Goal: Task Accomplishment & Management: Manage account settings

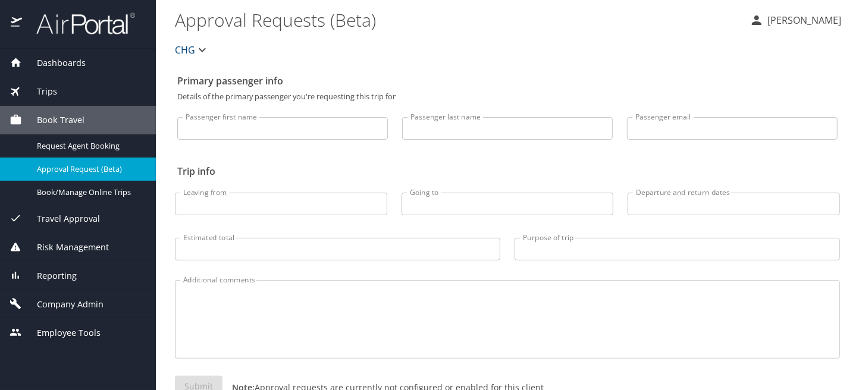
click at [74, 299] on span "Company Admin" at bounding box center [63, 304] width 82 height 13
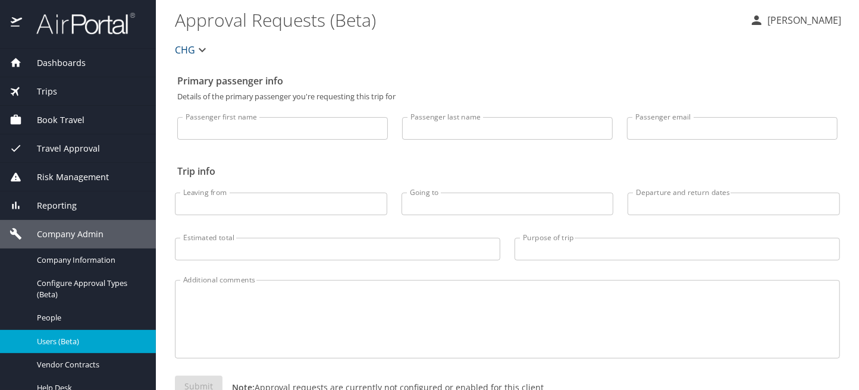
click at [54, 338] on span "Users (Beta)" at bounding box center [89, 341] width 105 height 11
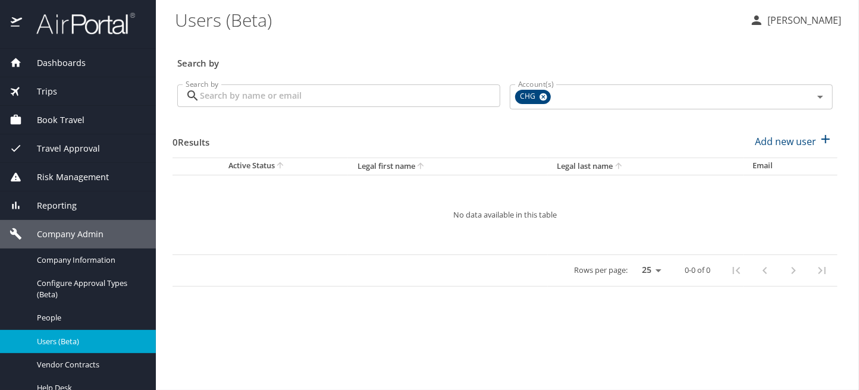
click at [323, 96] on input "Search by" at bounding box center [350, 96] width 301 height 23
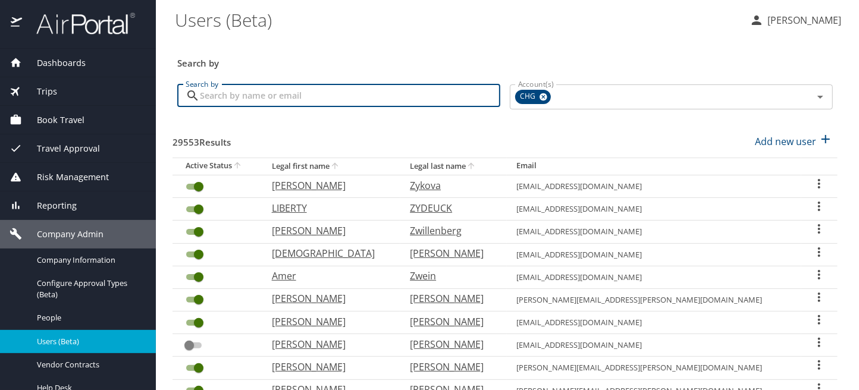
click at [265, 101] on input "Search by" at bounding box center [350, 96] width 301 height 23
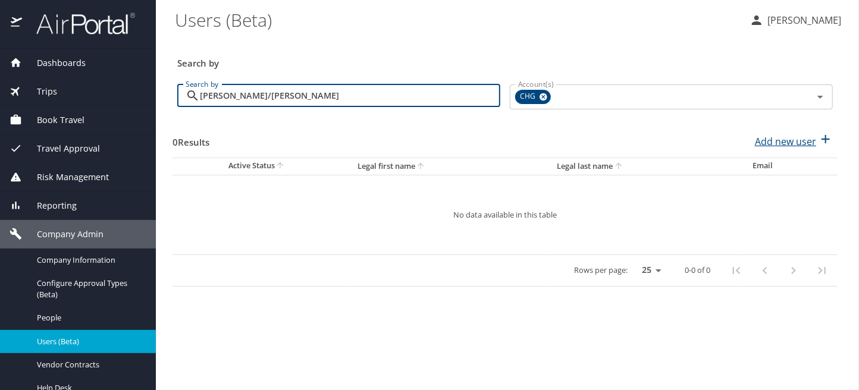
type input "[PERSON_NAME]/[PERSON_NAME]"
click at [783, 142] on p "Add new user" at bounding box center [785, 141] width 61 height 14
select select "US"
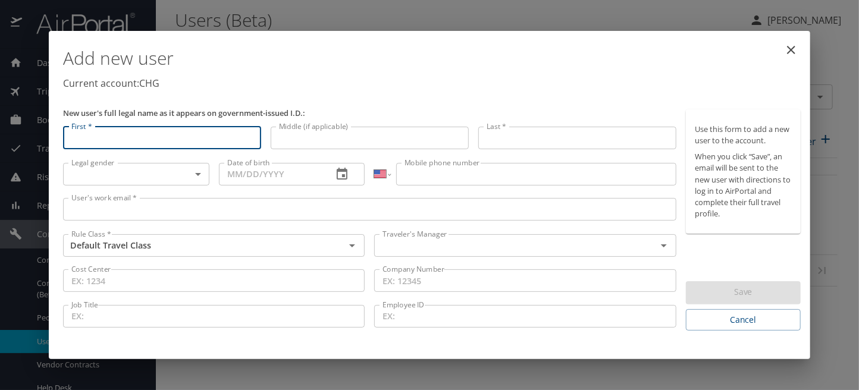
click at [99, 135] on input "First *" at bounding box center [162, 138] width 198 height 23
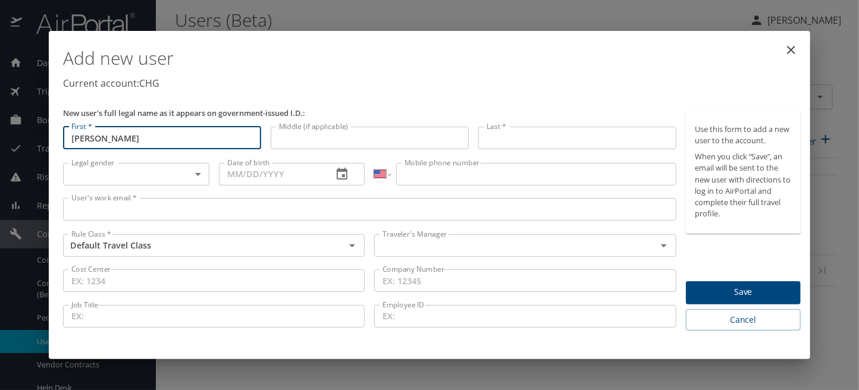
type input "[PERSON_NAME]"
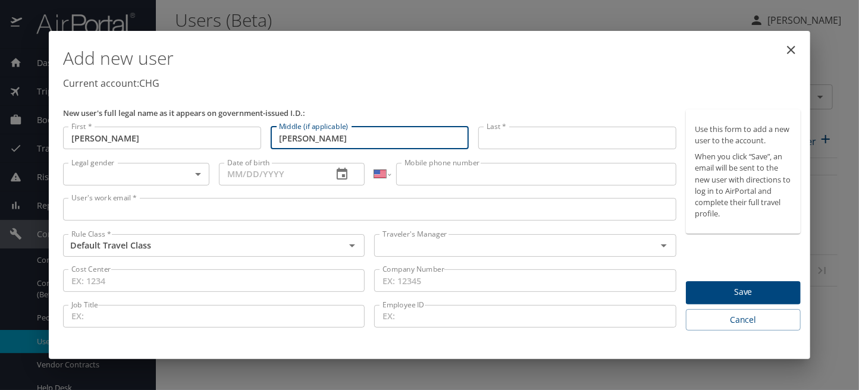
type input "[PERSON_NAME]"
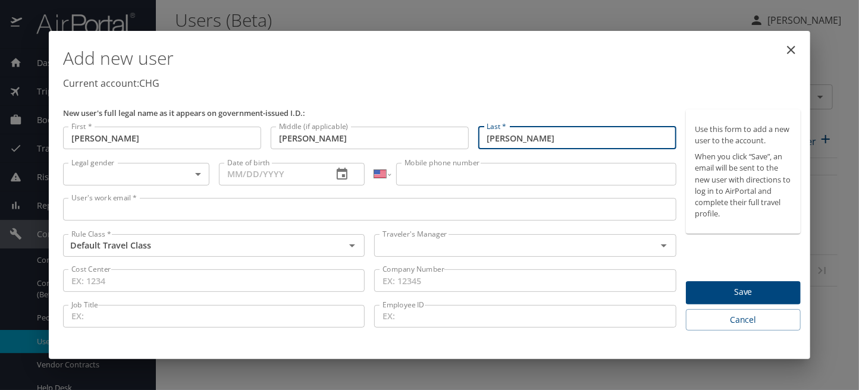
type input "[PERSON_NAME]"
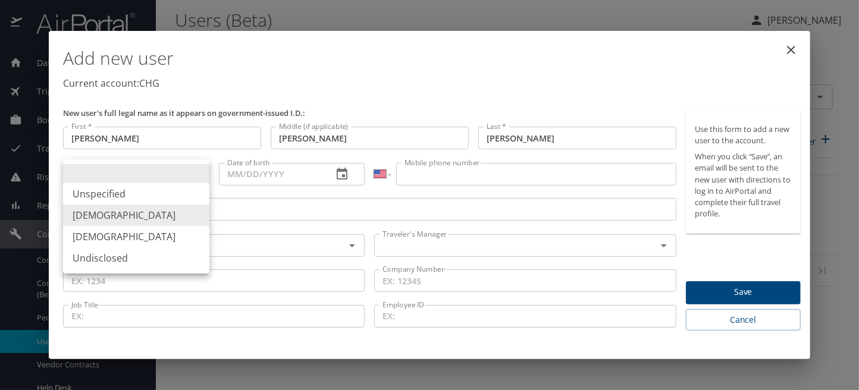
type input "[DEMOGRAPHIC_DATA]"
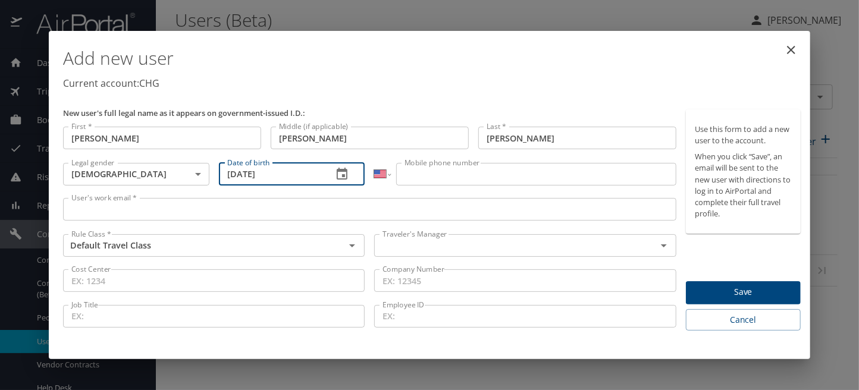
type input "[DATE]"
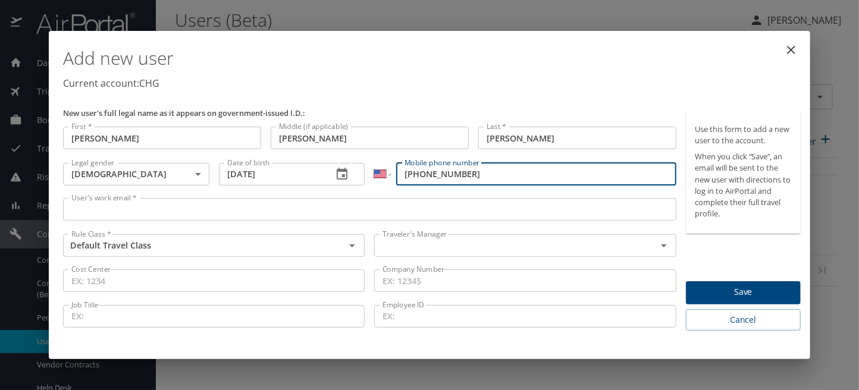
type input "[PHONE_NUMBER]"
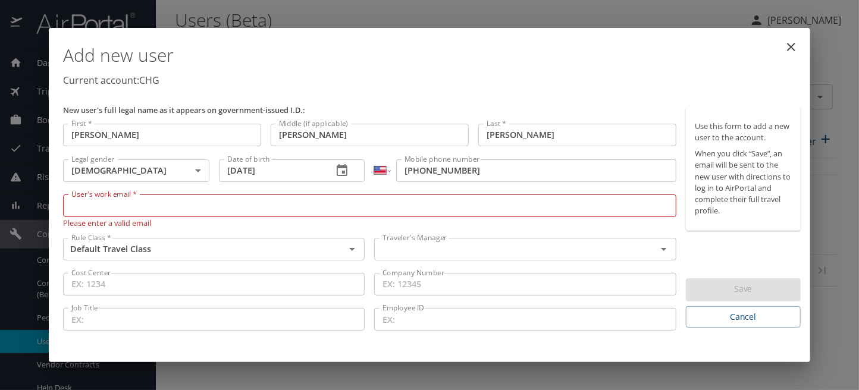
click at [79, 208] on input "User's work email *" at bounding box center [370, 206] width 614 height 23
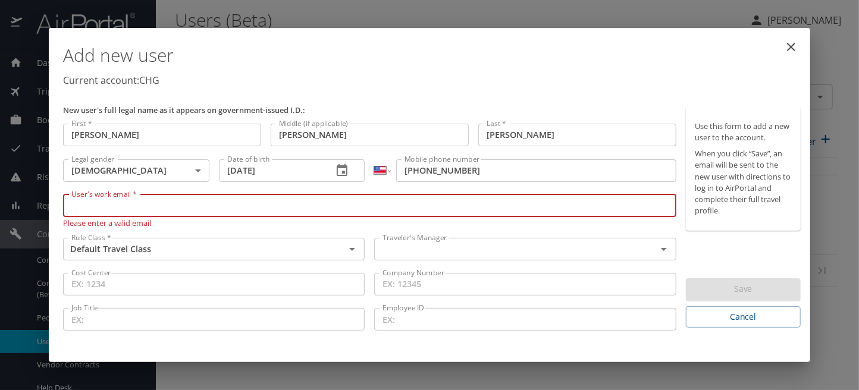
paste input "[EMAIL_ADDRESS][DOMAIN_NAME]"
type input "[EMAIL_ADDRESS][DOMAIN_NAME]"
click at [457, 250] on input "text" at bounding box center [507, 249] width 259 height 15
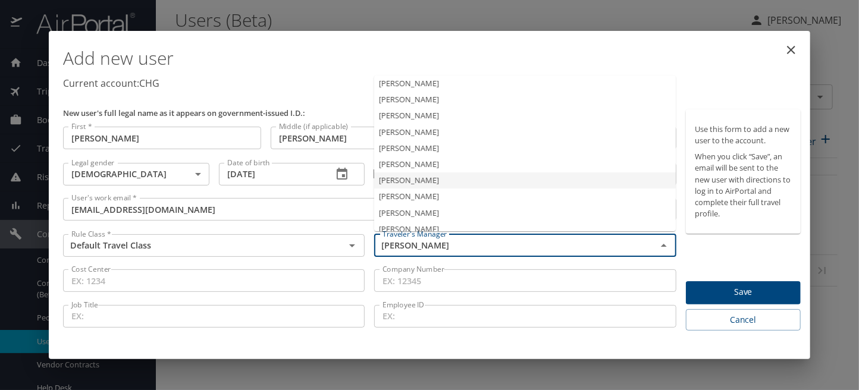
click at [428, 187] on li "[PERSON_NAME]" at bounding box center [525, 181] width 302 height 16
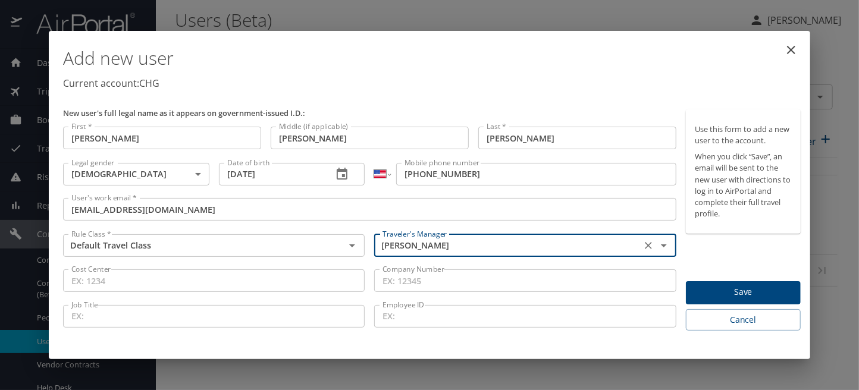
type input "[PERSON_NAME]"
click at [734, 286] on span "Save" at bounding box center [744, 292] width 96 height 15
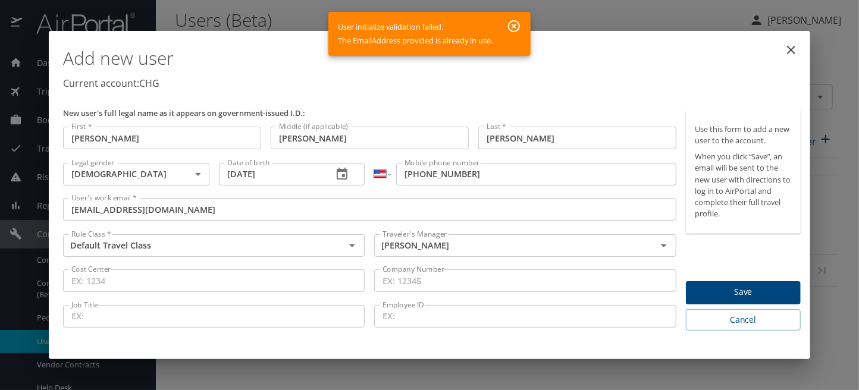
click at [124, 207] on input "[EMAIL_ADDRESS][DOMAIN_NAME]" at bounding box center [370, 209] width 614 height 23
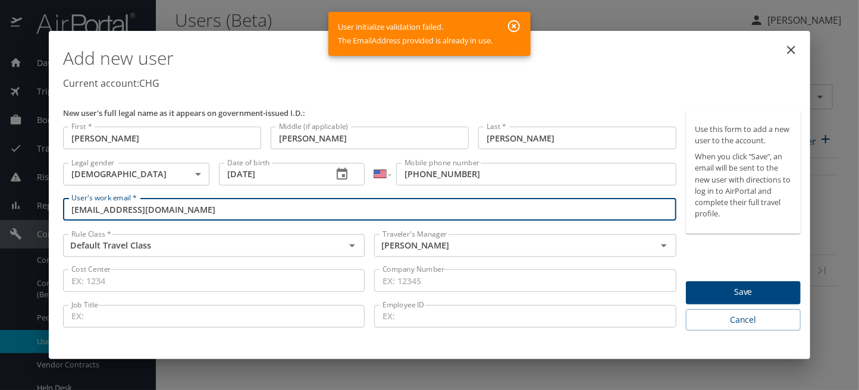
type input "[EMAIL_ADDRESS][DOMAIN_NAME]"
click at [753, 289] on span "Save" at bounding box center [744, 292] width 96 height 15
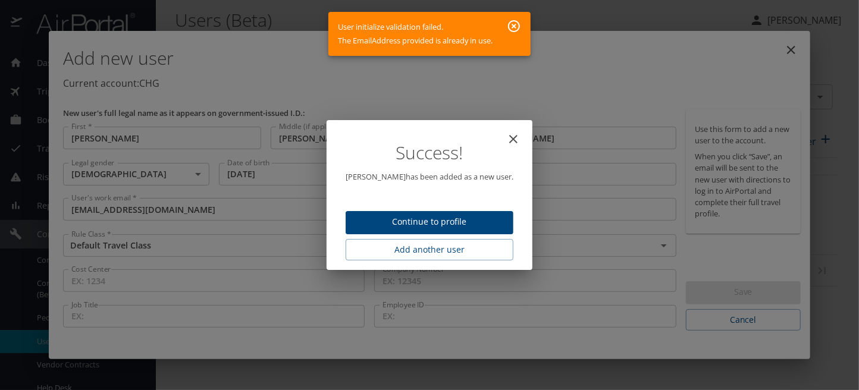
click at [434, 219] on span "Continue to profile" at bounding box center [429, 222] width 149 height 15
select select "US"
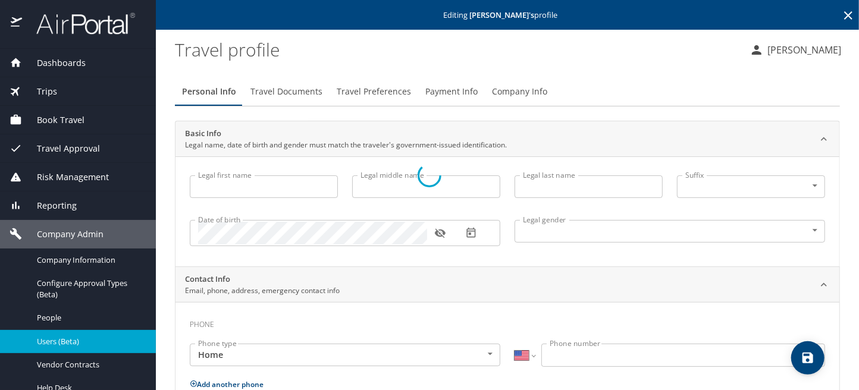
type input "[PERSON_NAME]"
type input "[DEMOGRAPHIC_DATA]"
select select "US"
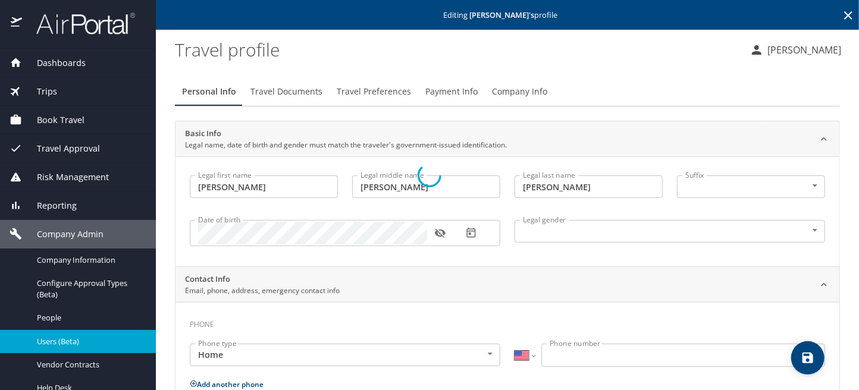
select select "US"
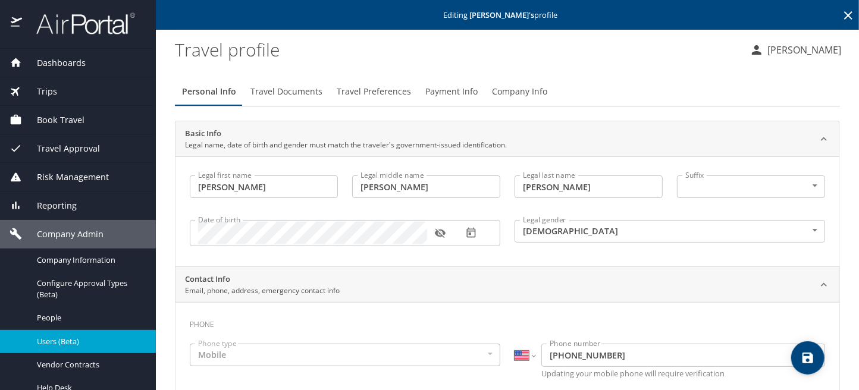
scroll to position [60, 0]
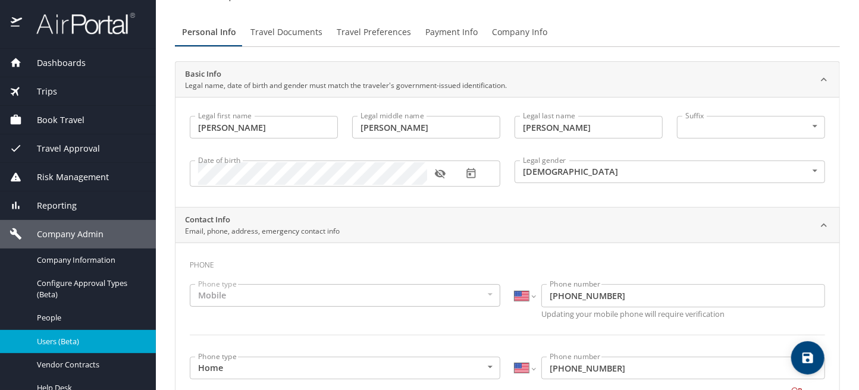
click at [292, 34] on span "Travel Documents" at bounding box center [287, 32] width 72 height 15
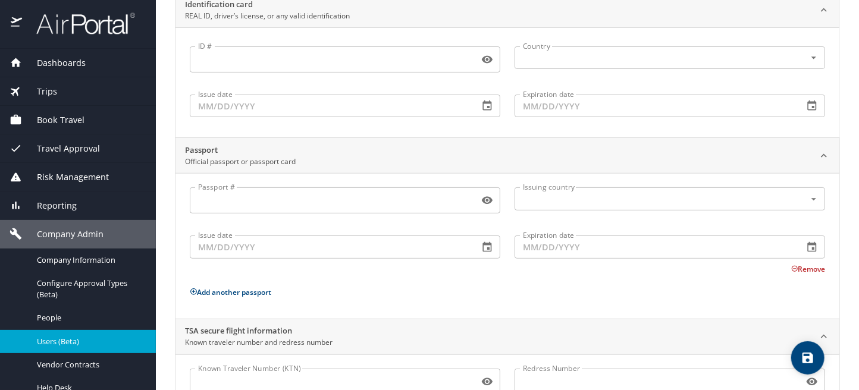
scroll to position [182, 0]
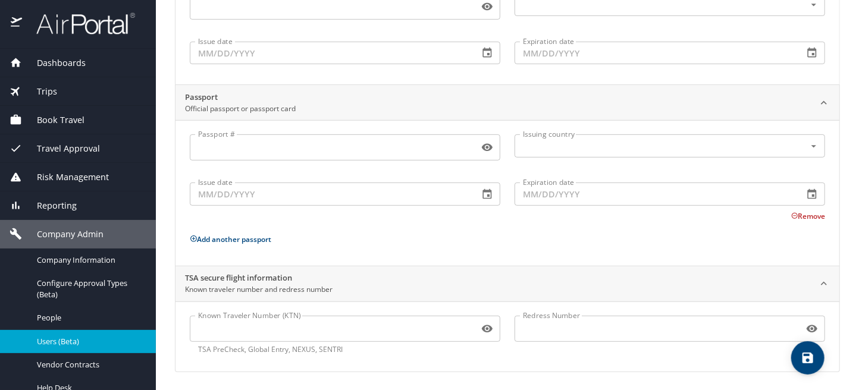
click at [199, 330] on input "Known Traveler Number (KTN)" at bounding box center [332, 329] width 284 height 23
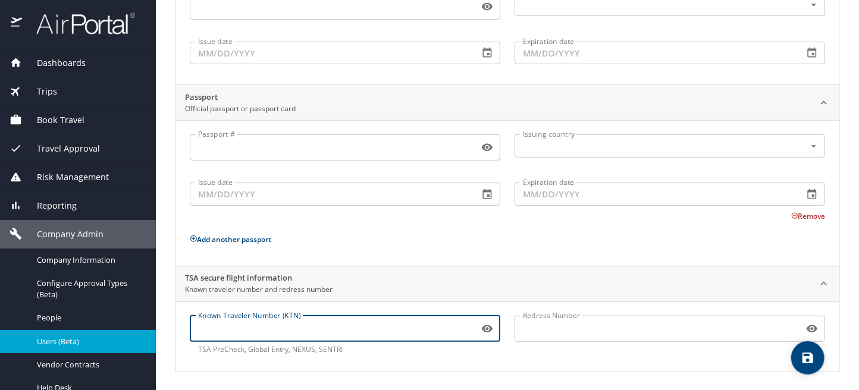
paste input "TT13NBBYG"
type input "TT13NBBYG"
click at [809, 354] on icon "save" at bounding box center [808, 358] width 14 height 14
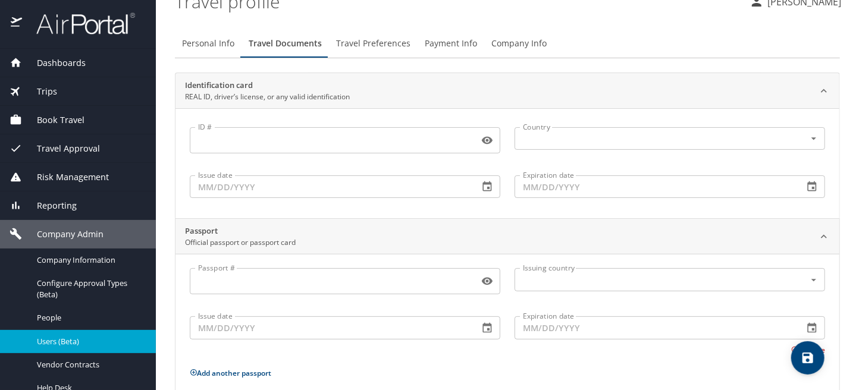
scroll to position [0, 0]
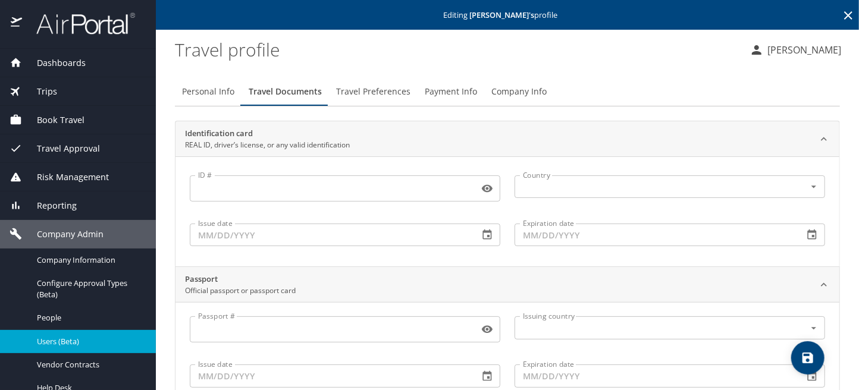
click at [359, 92] on span "Travel Preferences" at bounding box center [373, 92] width 74 height 15
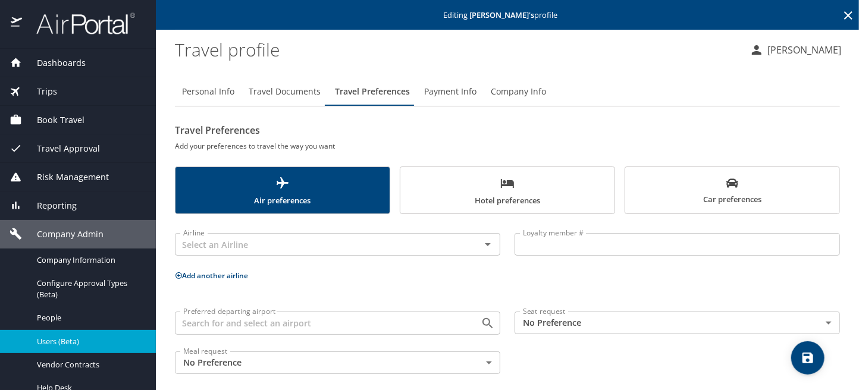
click at [177, 272] on icon at bounding box center [179, 276] width 8 height 8
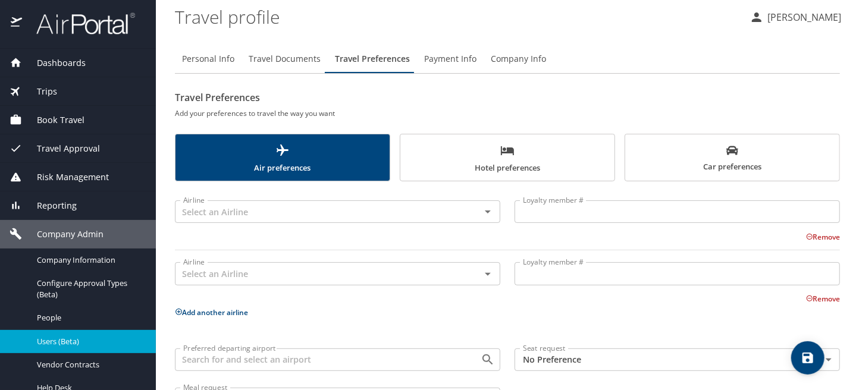
scroll to position [60, 0]
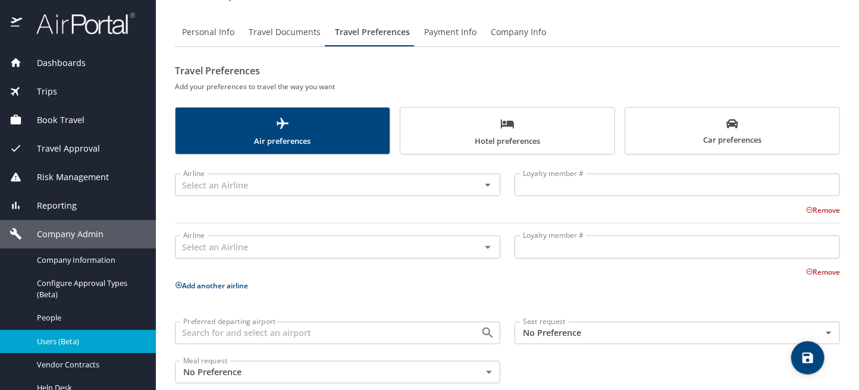
click at [177, 285] on icon at bounding box center [179, 285] width 7 height 7
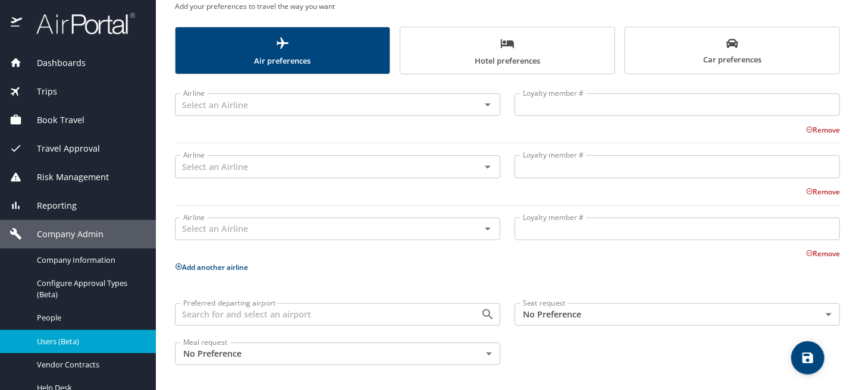
scroll to position [140, 0]
click at [180, 268] on icon at bounding box center [179, 266] width 7 height 7
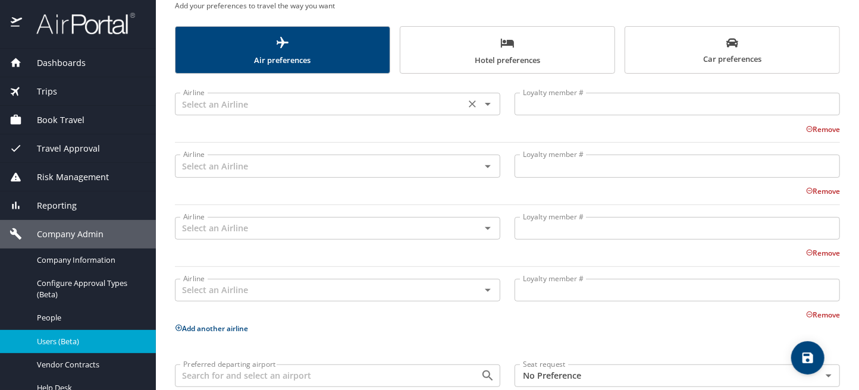
click at [244, 110] on input "text" at bounding box center [320, 103] width 283 height 15
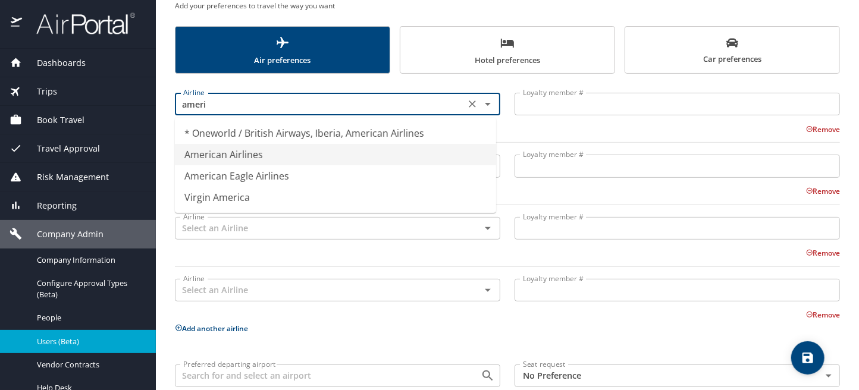
click at [234, 150] on li "American Airlines" at bounding box center [335, 154] width 321 height 21
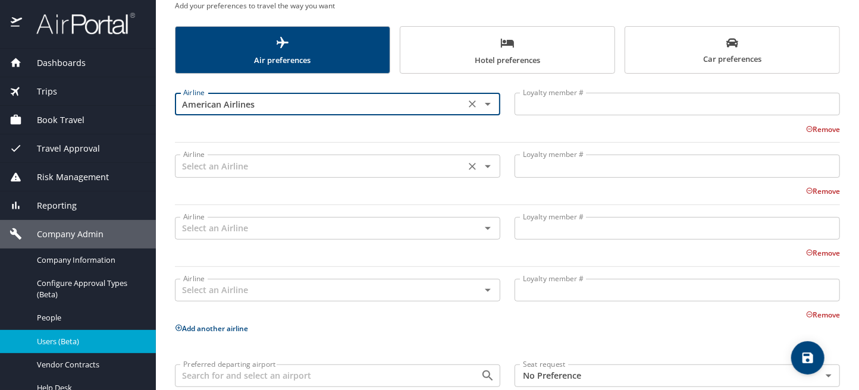
type input "American Airlines"
click at [220, 170] on input "text" at bounding box center [320, 165] width 283 height 15
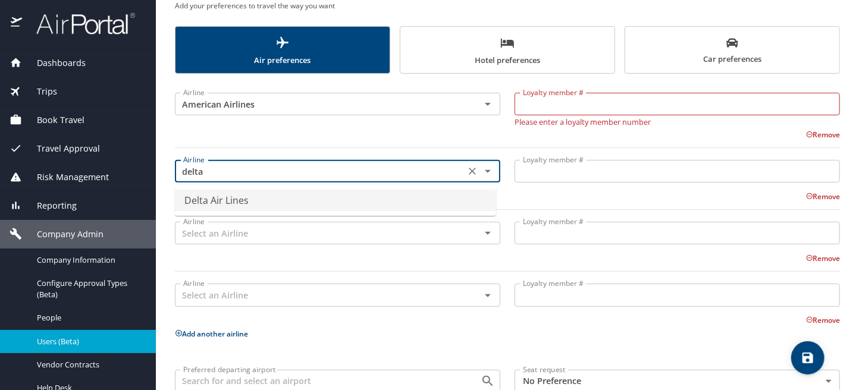
click at [211, 200] on li "Delta Air Lines" at bounding box center [335, 200] width 321 height 21
type input "Delta Air Lines"
click at [195, 234] on input "text" at bounding box center [320, 233] width 283 height 15
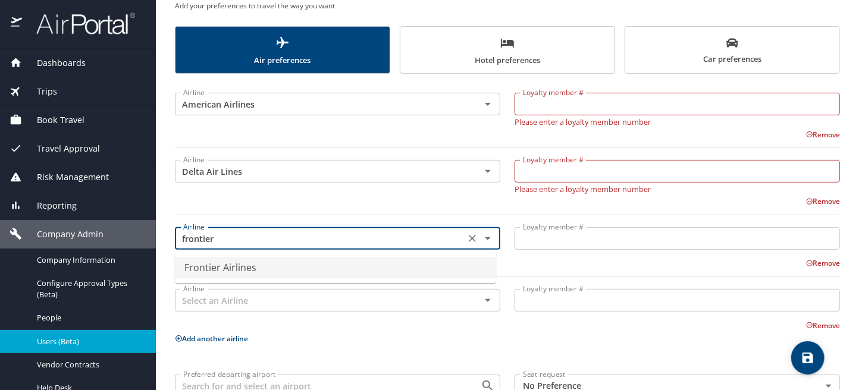
click at [216, 271] on li "Frontier Airlines" at bounding box center [335, 267] width 321 height 21
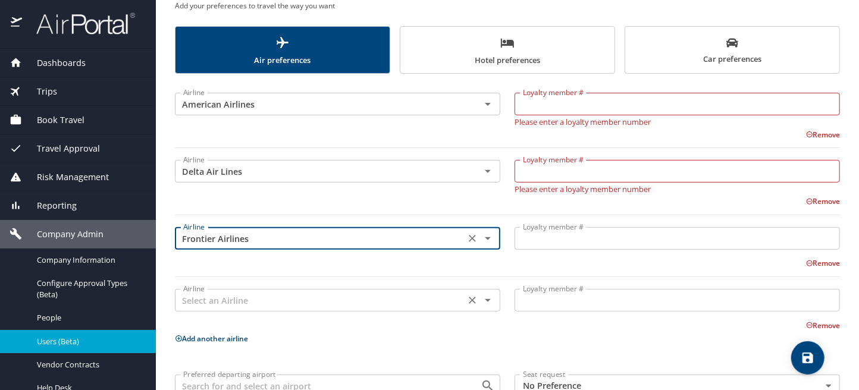
type input "Frontier Airlines"
click at [204, 303] on input "text" at bounding box center [320, 300] width 283 height 15
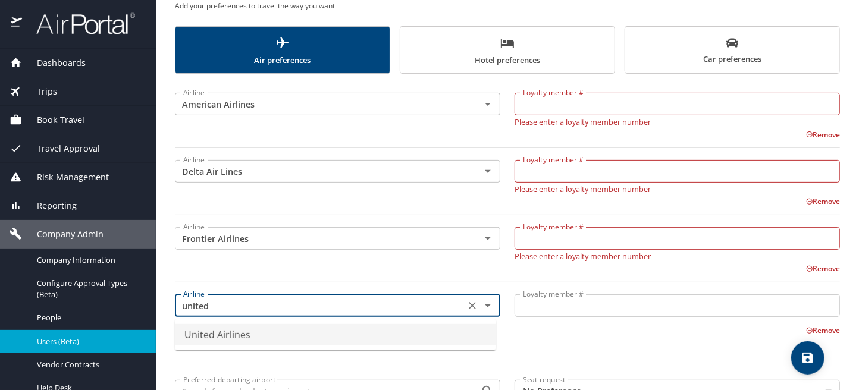
click at [204, 339] on li "United Airlines" at bounding box center [335, 334] width 321 height 21
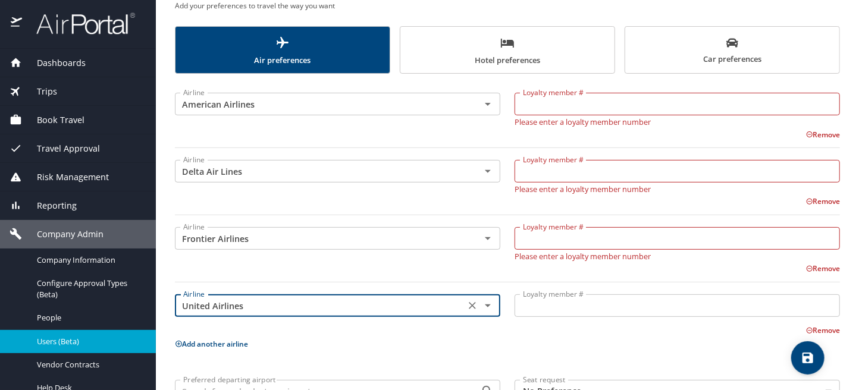
type input "United Airlines"
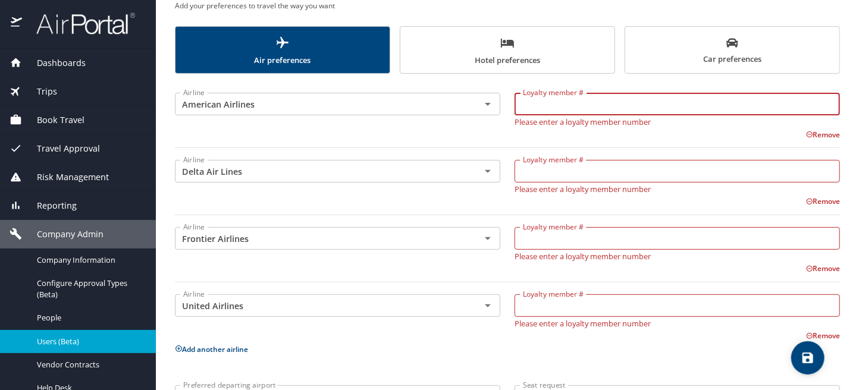
click at [531, 104] on input "Loyalty member #" at bounding box center [678, 104] width 326 height 23
paste input "2B9HT16"
type input "2B9HT16"
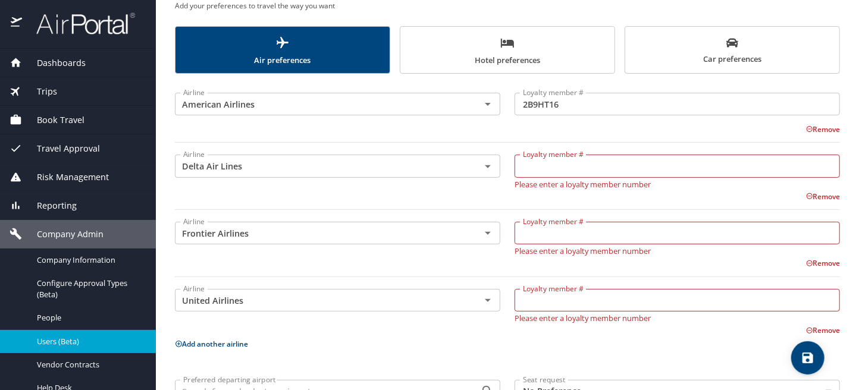
click at [535, 173] on input "Loyalty member #" at bounding box center [678, 166] width 326 height 23
paste input "9121514534"
type input "9121514534"
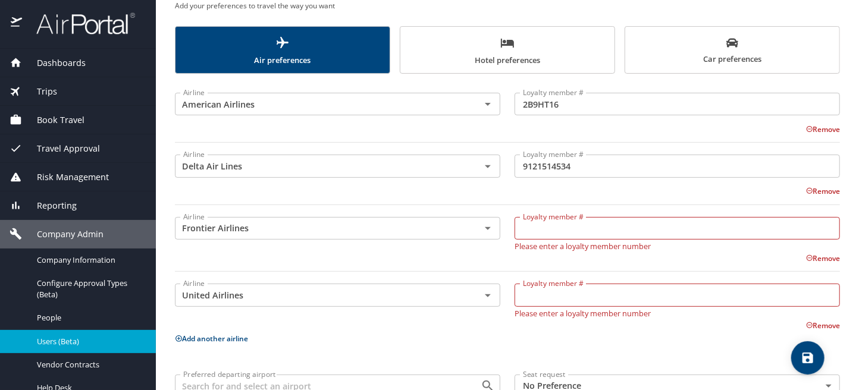
click at [524, 230] on input "Loyalty member #" at bounding box center [678, 228] width 326 height 23
paste input "90105001851"
type input "90105001851"
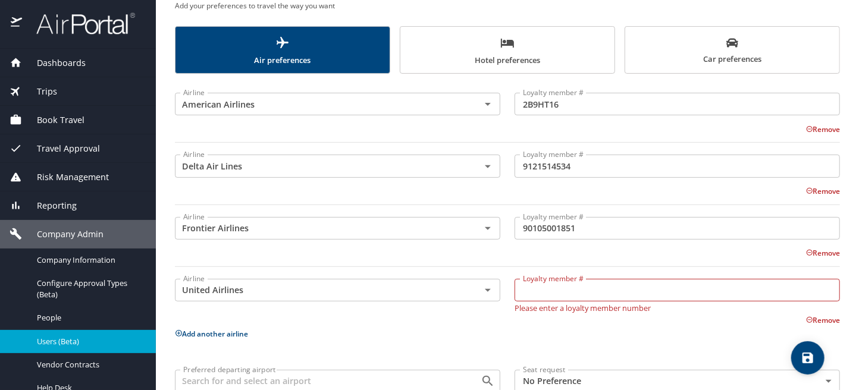
click at [528, 292] on input "Loyalty member #" at bounding box center [678, 290] width 326 height 23
paste input "EVI95781"
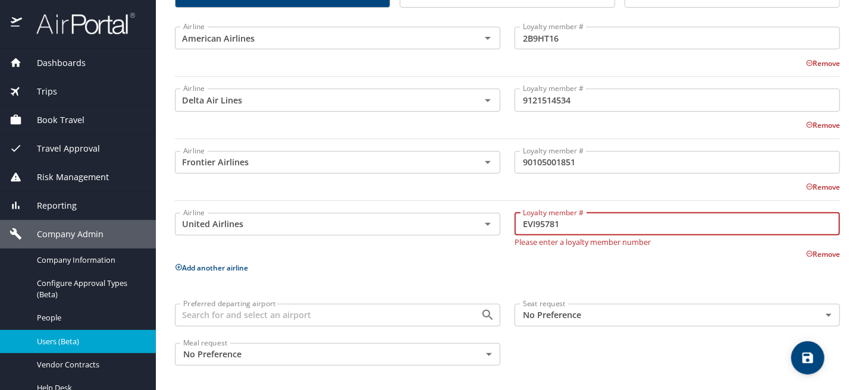
scroll to position [207, 0]
type input "EVI95781"
click at [815, 312] on body "Dashboards AirPortal 360™ Manager My Travel Dashboard Trips Airtinerary® Lookup…" at bounding box center [429, 195] width 859 height 390
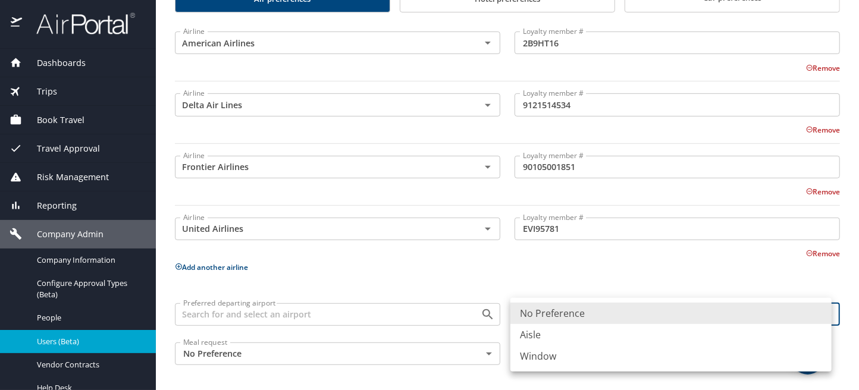
click at [559, 357] on li "Window" at bounding box center [671, 356] width 321 height 21
type input "Window"
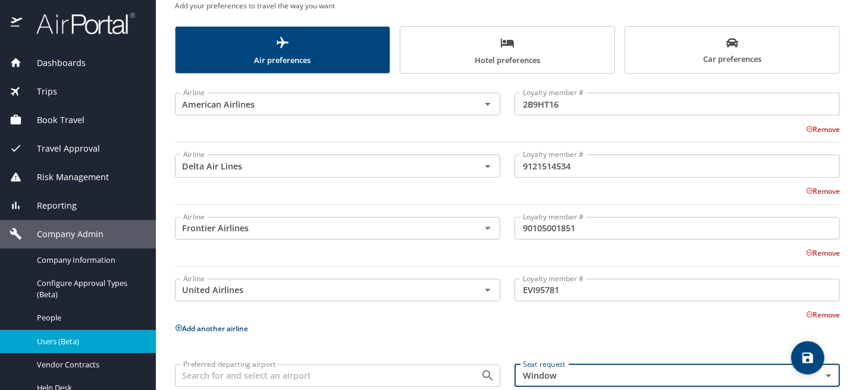
scroll to position [83, 0]
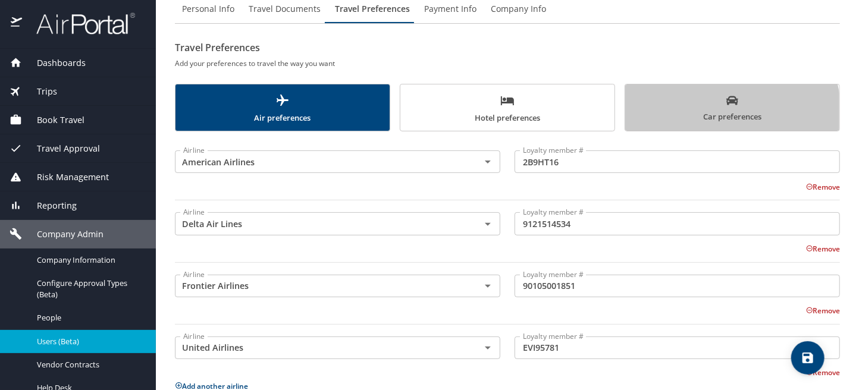
click at [708, 113] on span "Car preferences" at bounding box center [733, 109] width 200 height 29
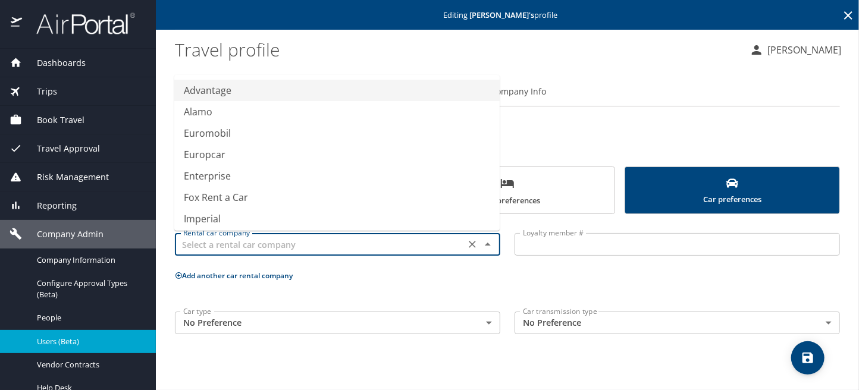
click at [210, 245] on input "text" at bounding box center [320, 244] width 283 height 15
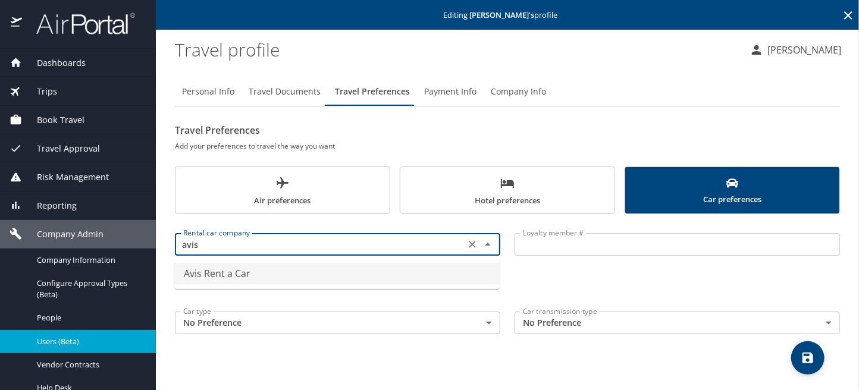
click at [212, 273] on li "Avis Rent a Car" at bounding box center [337, 273] width 326 height 21
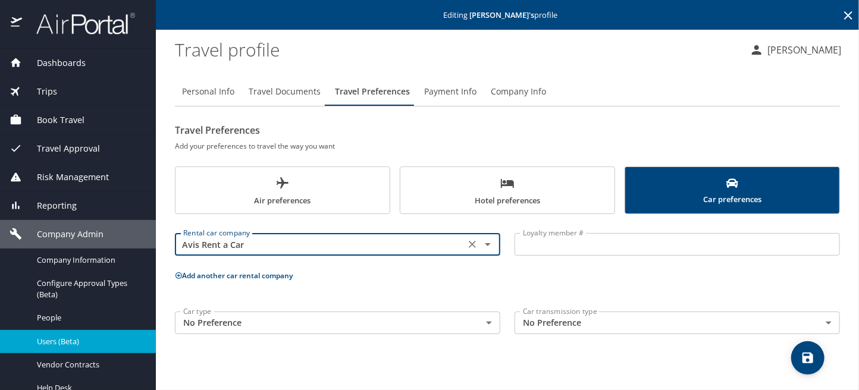
type input "Avis Rent a Car"
click at [536, 246] on input "Loyalty member #" at bounding box center [678, 244] width 326 height 23
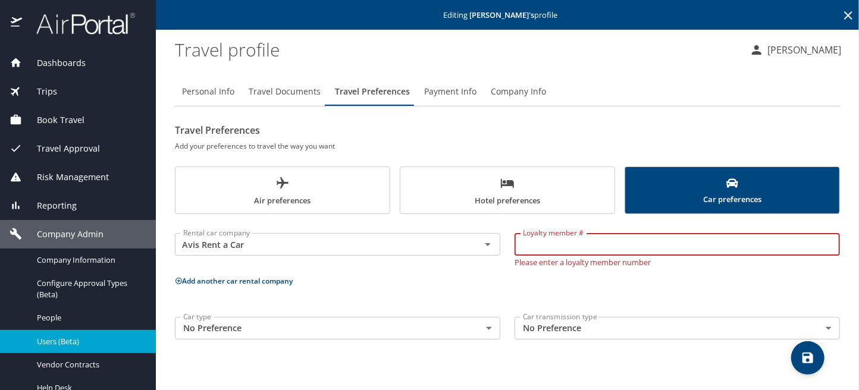
paste input "Z4607G"
type input "Z4607G"
click at [510, 199] on span "Hotel preferences" at bounding box center [508, 192] width 200 height 32
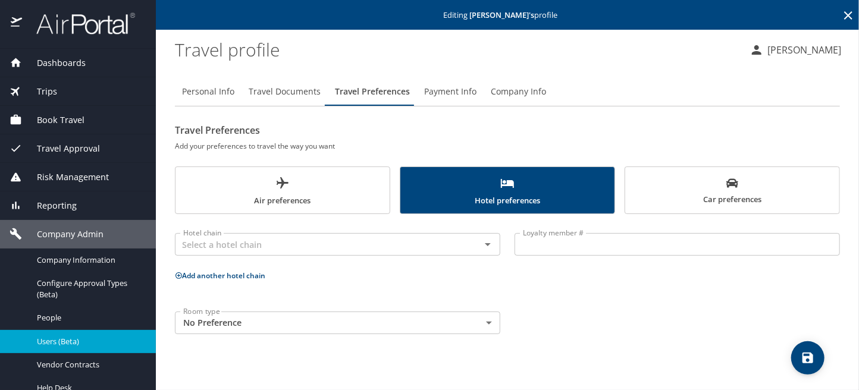
click at [179, 273] on icon at bounding box center [179, 276] width 8 height 8
click at [176, 356] on icon at bounding box center [179, 359] width 8 height 8
click at [261, 249] on input "text" at bounding box center [320, 244] width 283 height 15
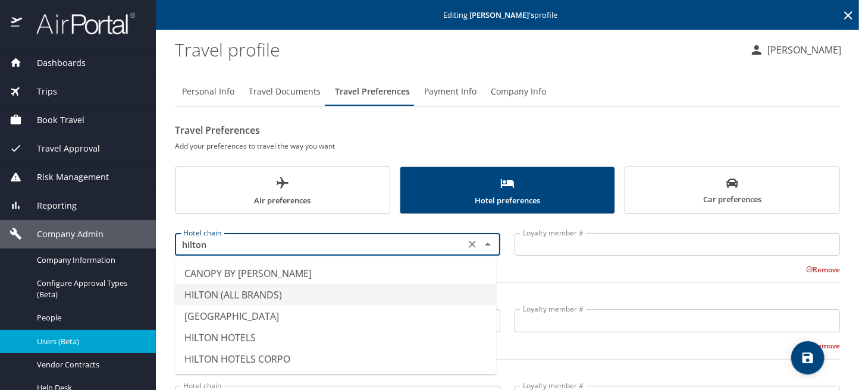
click at [254, 290] on li "HILTON (ALL BRANDS)" at bounding box center [335, 294] width 321 height 21
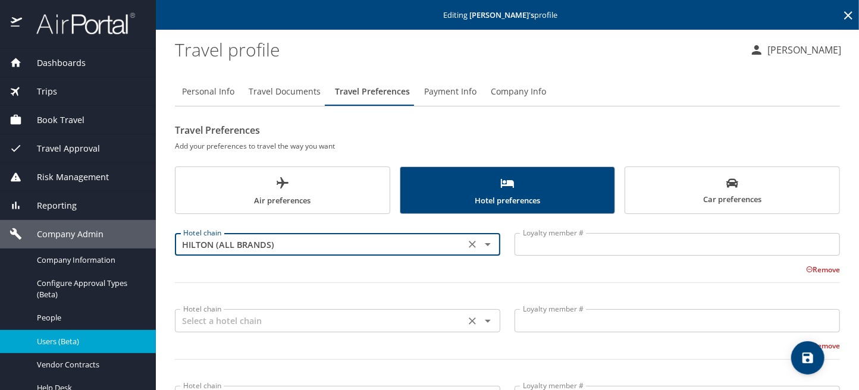
type input "HILTON (ALL BRANDS)"
click at [199, 323] on input "text" at bounding box center [320, 320] width 283 height 15
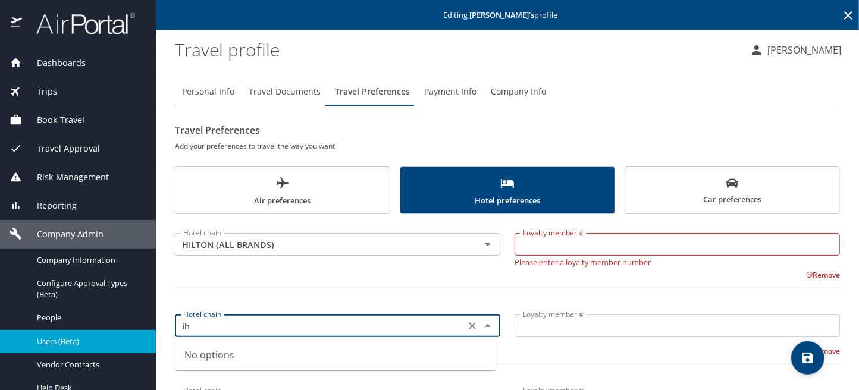
type input "i"
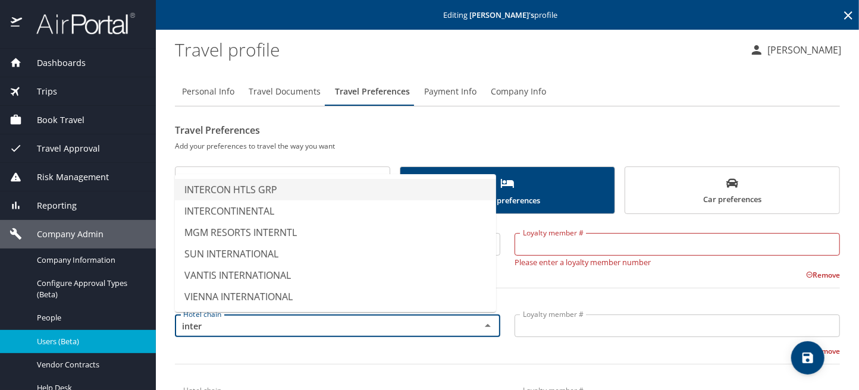
click at [245, 187] on li "INTERCON HTLS GRP" at bounding box center [335, 189] width 321 height 21
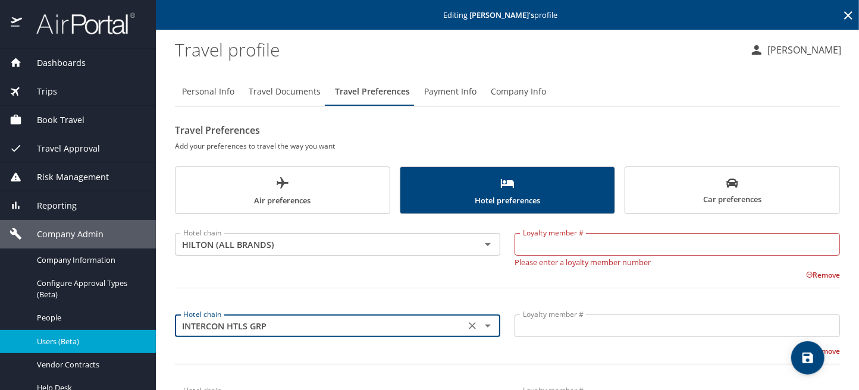
scroll to position [119, 0]
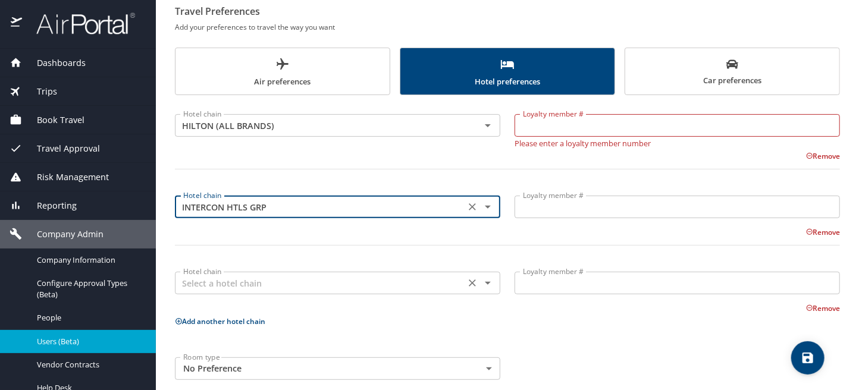
type input "INTERCON HTLS GRP"
click at [218, 285] on input "text" at bounding box center [320, 283] width 283 height 15
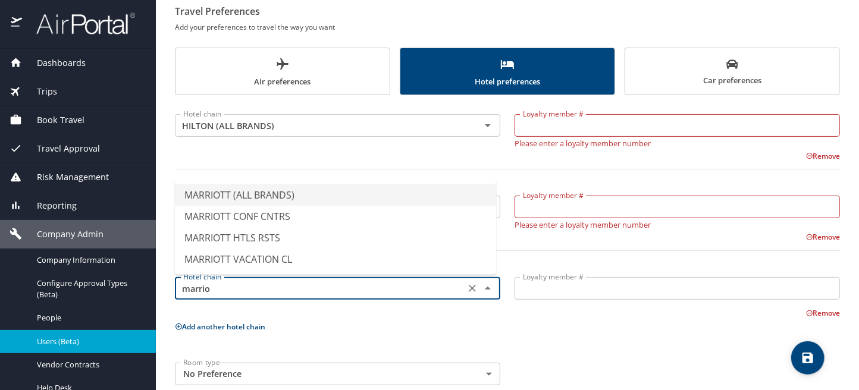
click at [237, 199] on li "MARRIOTT (ALL BRANDS)" at bounding box center [335, 194] width 321 height 21
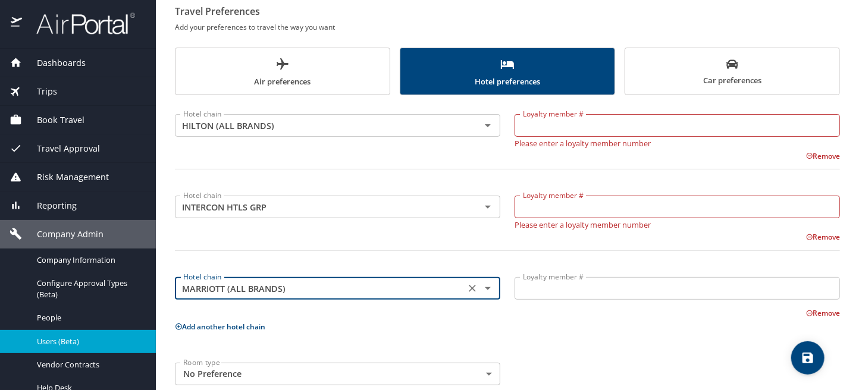
type input "MARRIOTT (ALL BRANDS)"
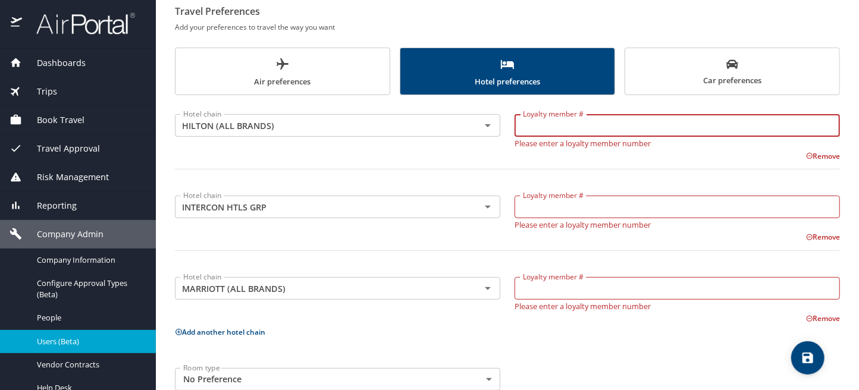
click at [524, 126] on input "Loyalty member #" at bounding box center [678, 125] width 326 height 23
paste input "1285492334"
type input "1285492334"
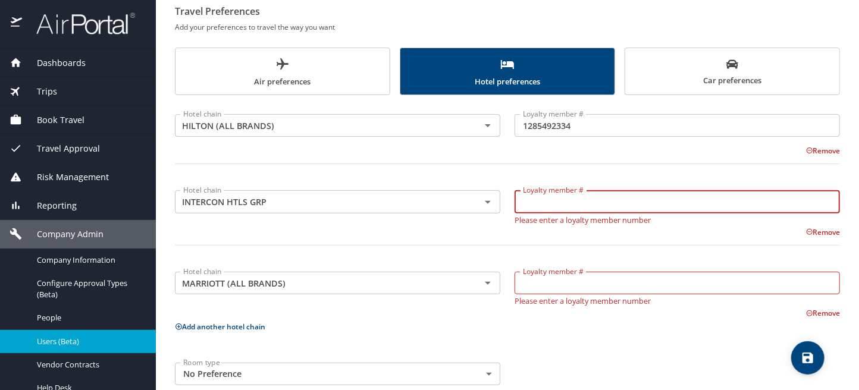
click at [517, 209] on input "Loyalty member #" at bounding box center [678, 201] width 326 height 23
paste input "945855729"
type input "945855729"
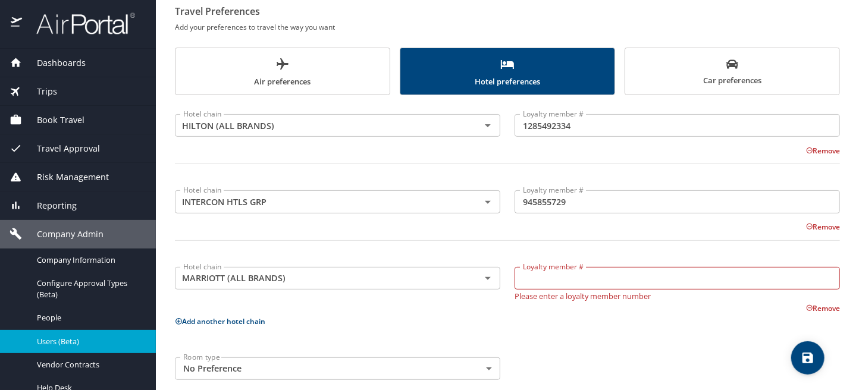
click at [523, 279] on input "Loyalty member #" at bounding box center [678, 278] width 326 height 23
paste input "232617052"
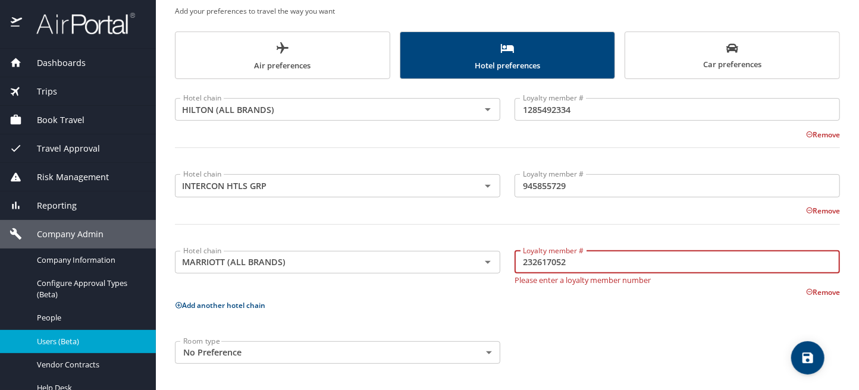
scroll to position [0, 0]
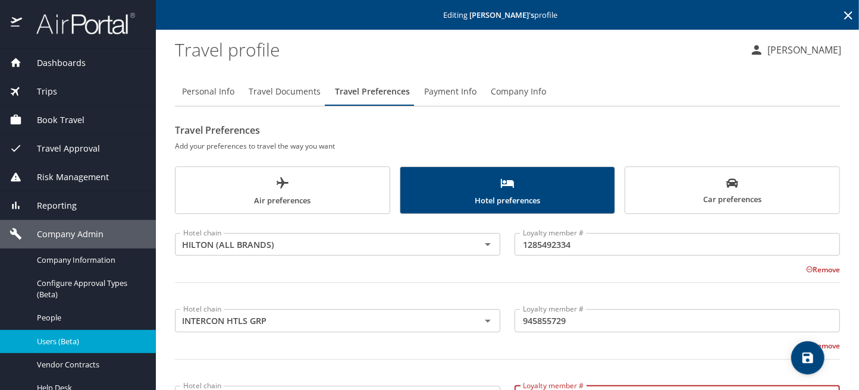
type input "232617052"
click at [808, 359] on icon "save" at bounding box center [808, 358] width 14 height 14
